Goal: Information Seeking & Learning: Find specific fact

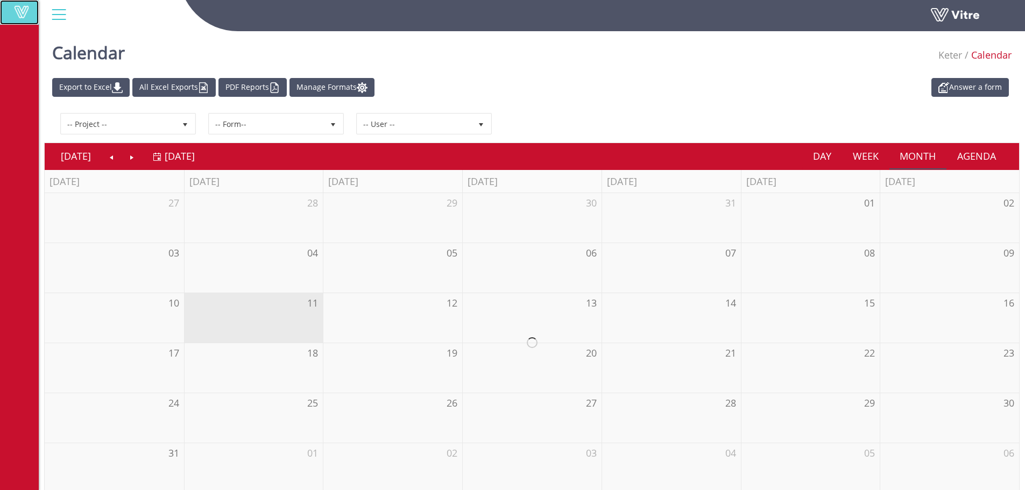
click at [21, 10] on span at bounding box center [21, 11] width 27 height 13
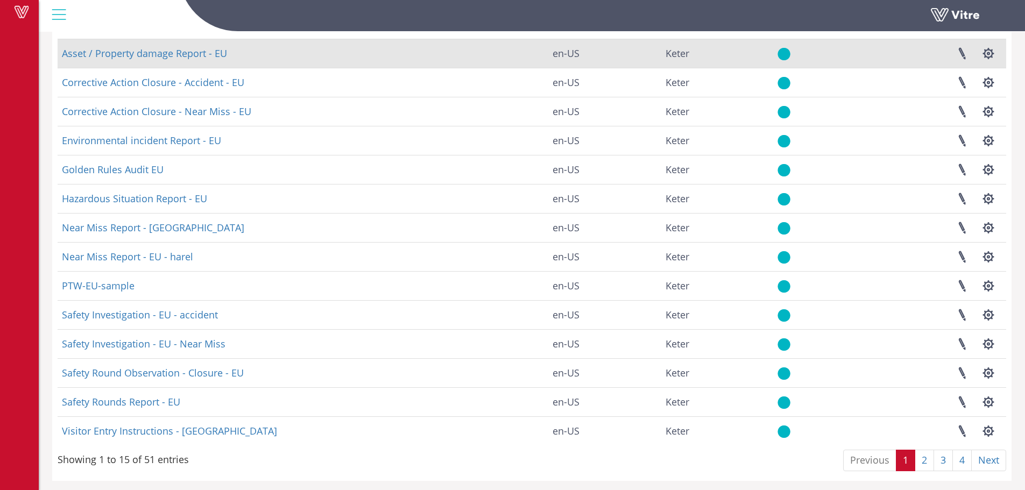
scroll to position [130, 0]
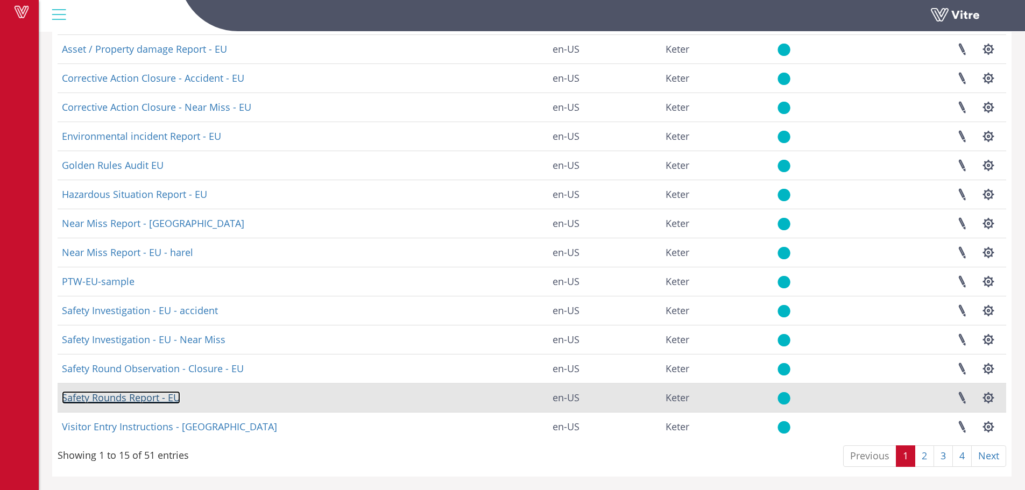
click at [169, 397] on link "Safety Rounds Report - EU" at bounding box center [121, 397] width 118 height 13
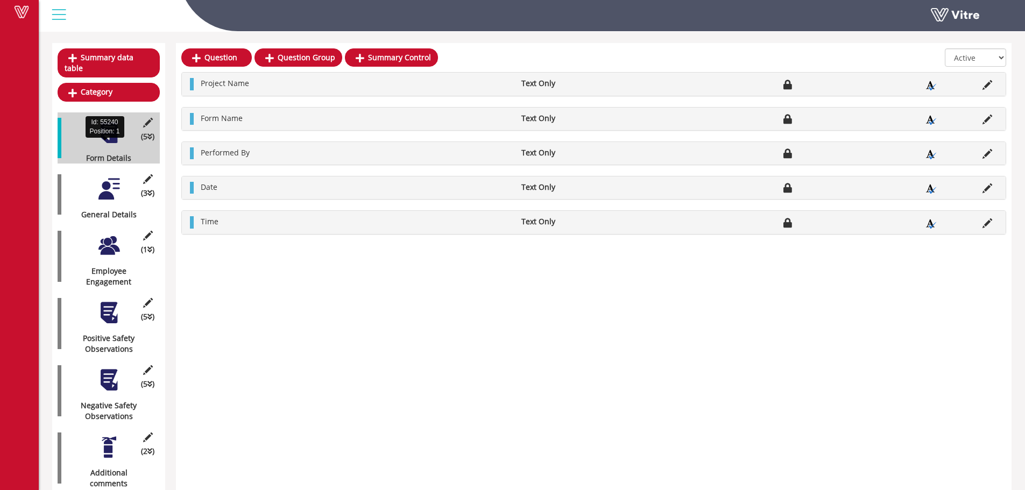
scroll to position [108, 0]
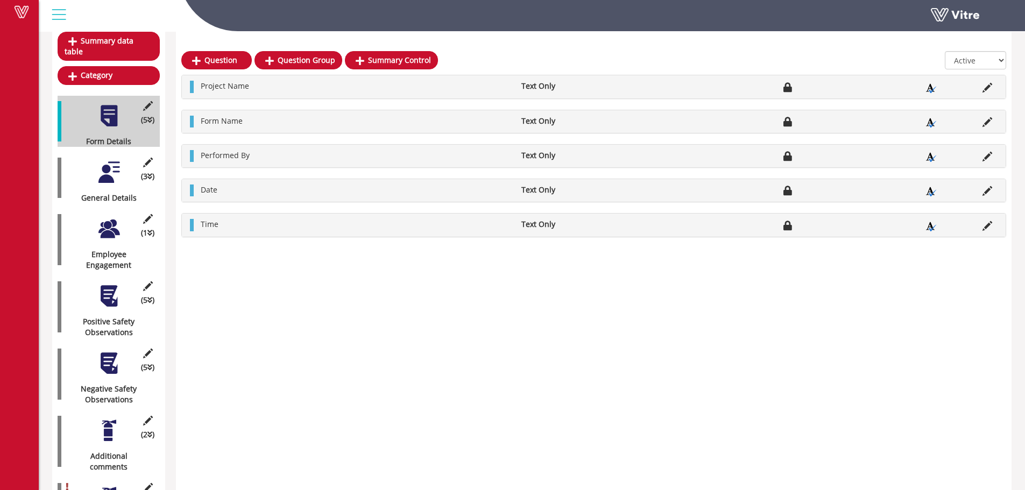
click at [115, 287] on div at bounding box center [109, 296] width 24 height 24
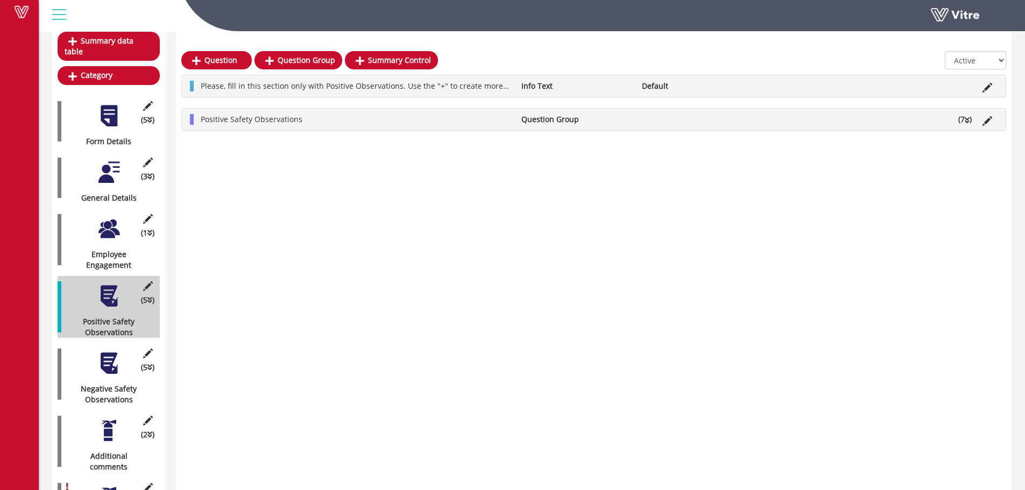
click at [561, 121] on li "Question Group" at bounding box center [576, 119] width 121 height 11
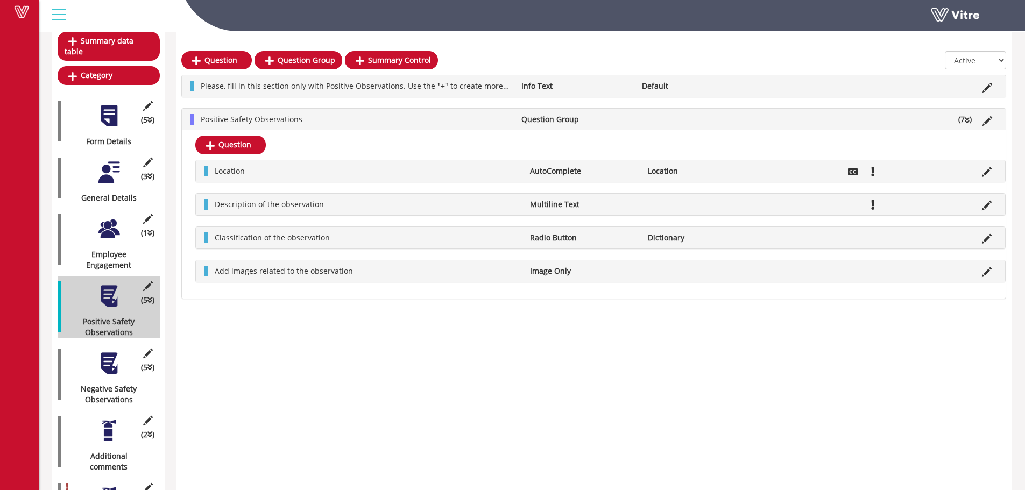
click at [101, 360] on div at bounding box center [109, 363] width 24 height 24
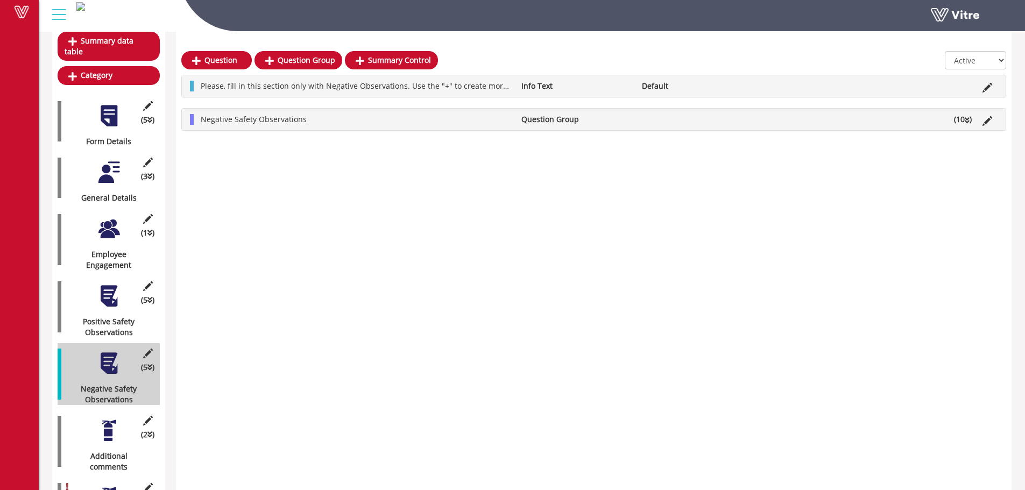
click at [554, 125] on li "Question Group" at bounding box center [576, 119] width 121 height 11
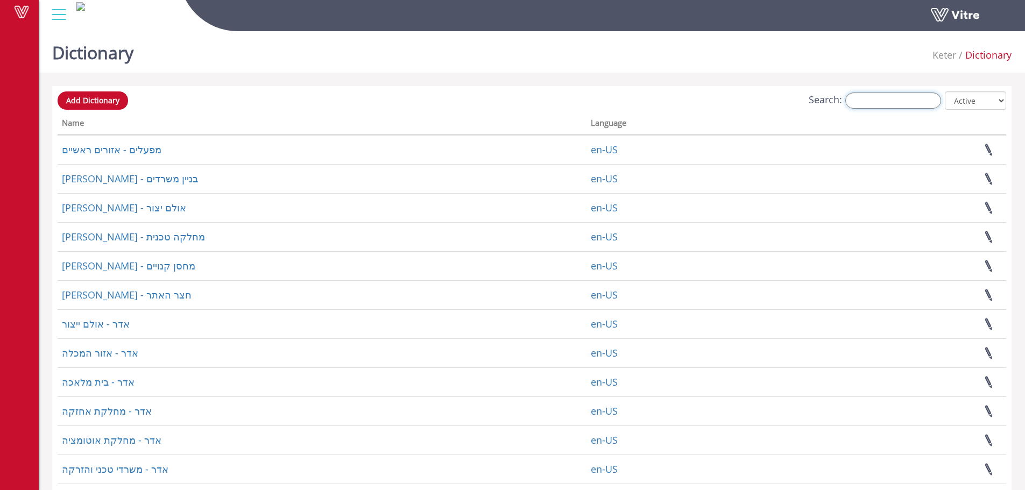
click at [881, 97] on input "Search:" at bounding box center [894, 101] width 96 height 16
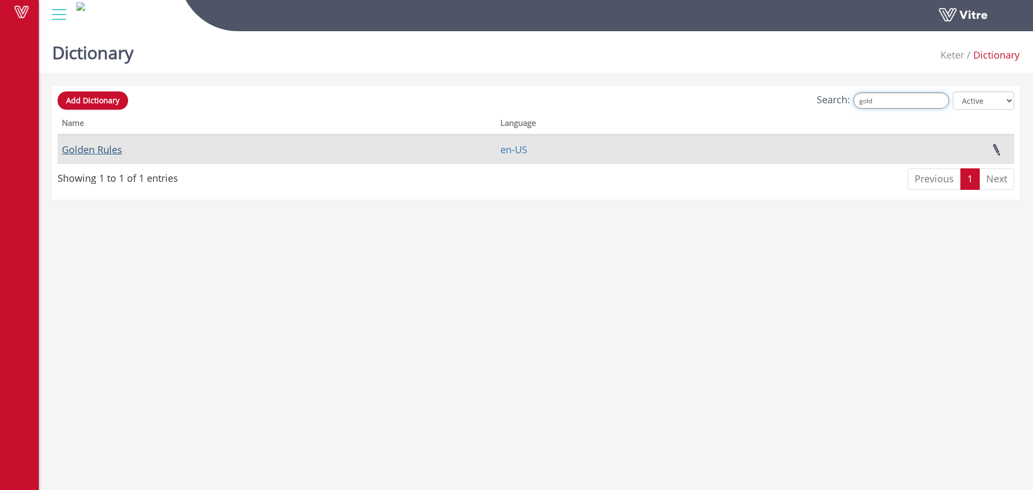
type input "gold"
click at [104, 149] on link "Golden Rules" at bounding box center [92, 149] width 60 height 13
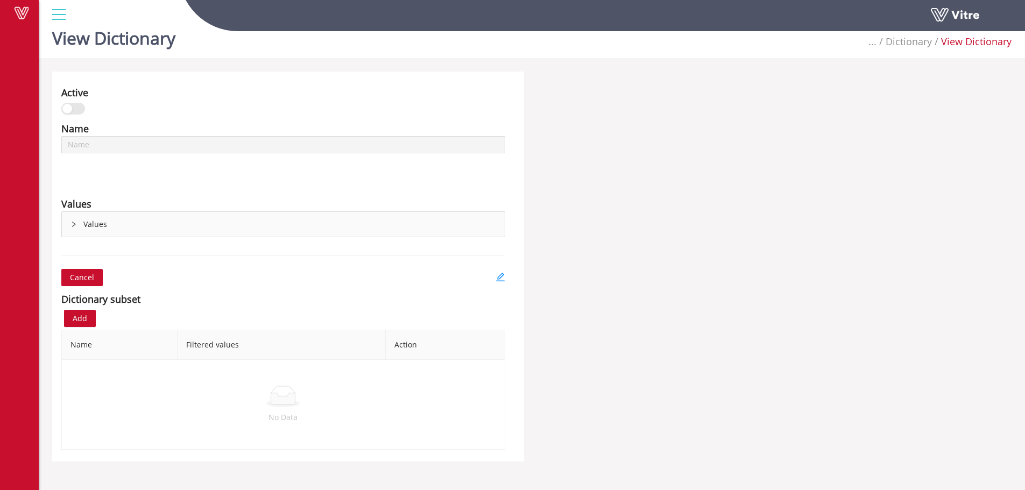
scroll to position [27, 0]
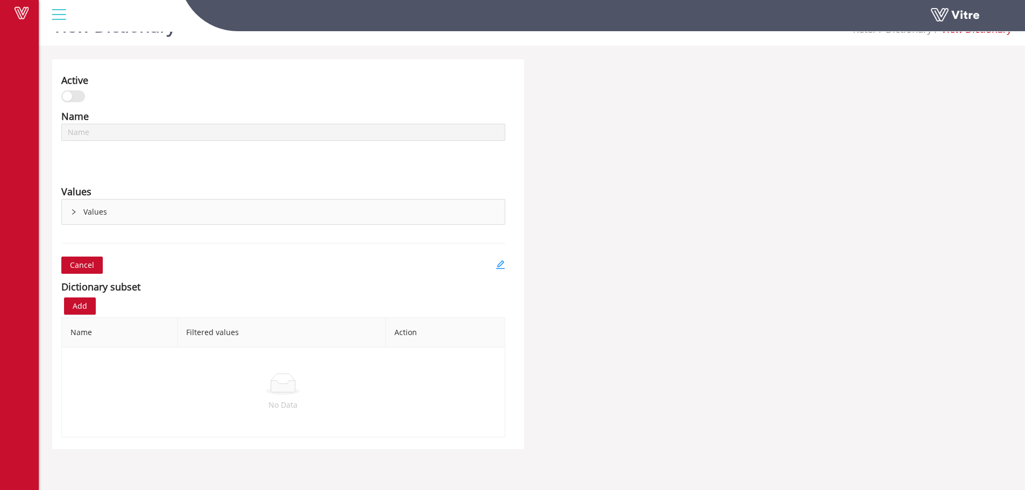
type input "Golden Rules"
click at [293, 286] on div "Dictionary subset" at bounding box center [283, 286] width 444 height 15
click at [93, 209] on div "Values" at bounding box center [283, 212] width 443 height 25
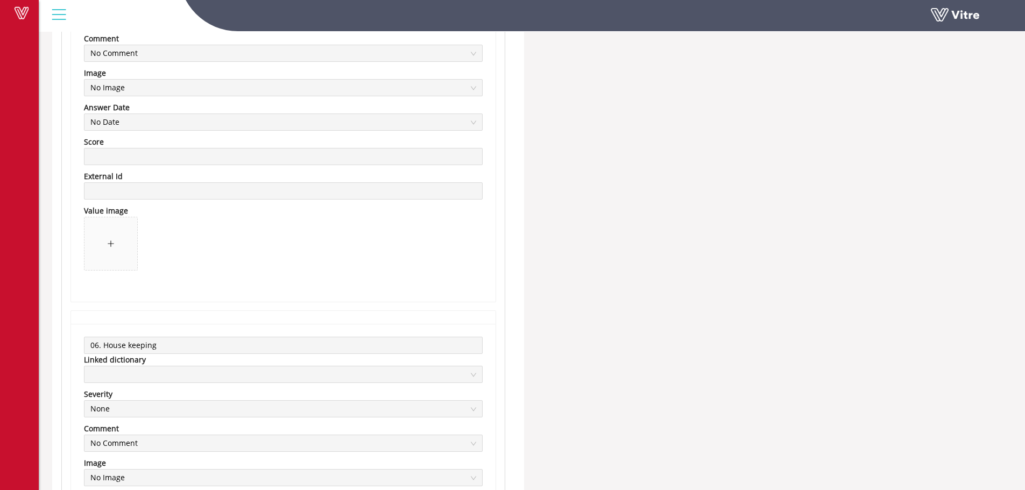
scroll to position [1911, 0]
